Goal: Find specific page/section: Find specific page/section

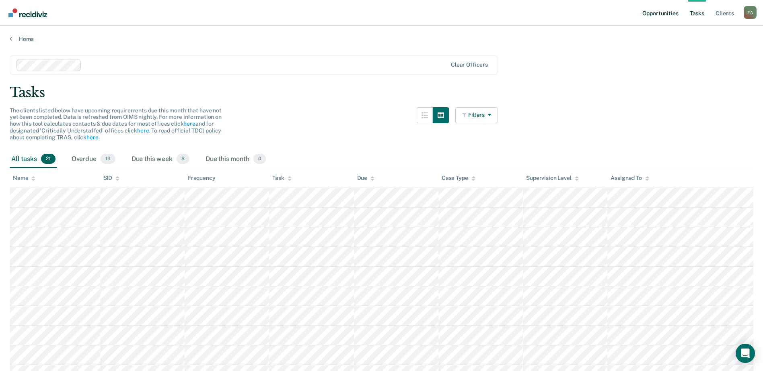
click at [651, 14] on link "Opportunities" at bounding box center [659, 13] width 39 height 26
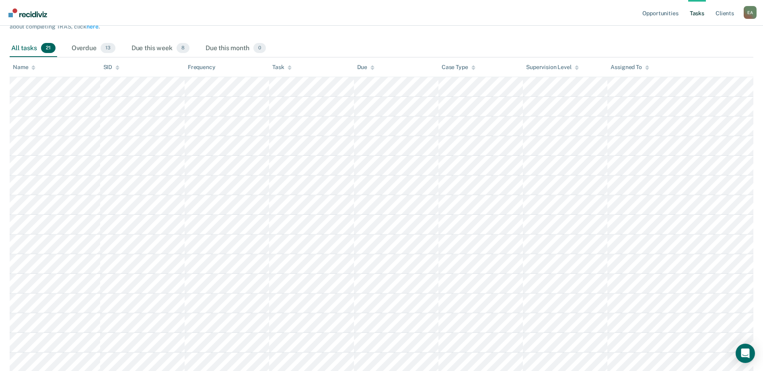
scroll to position [102, 0]
